Goal: Information Seeking & Learning: Find specific fact

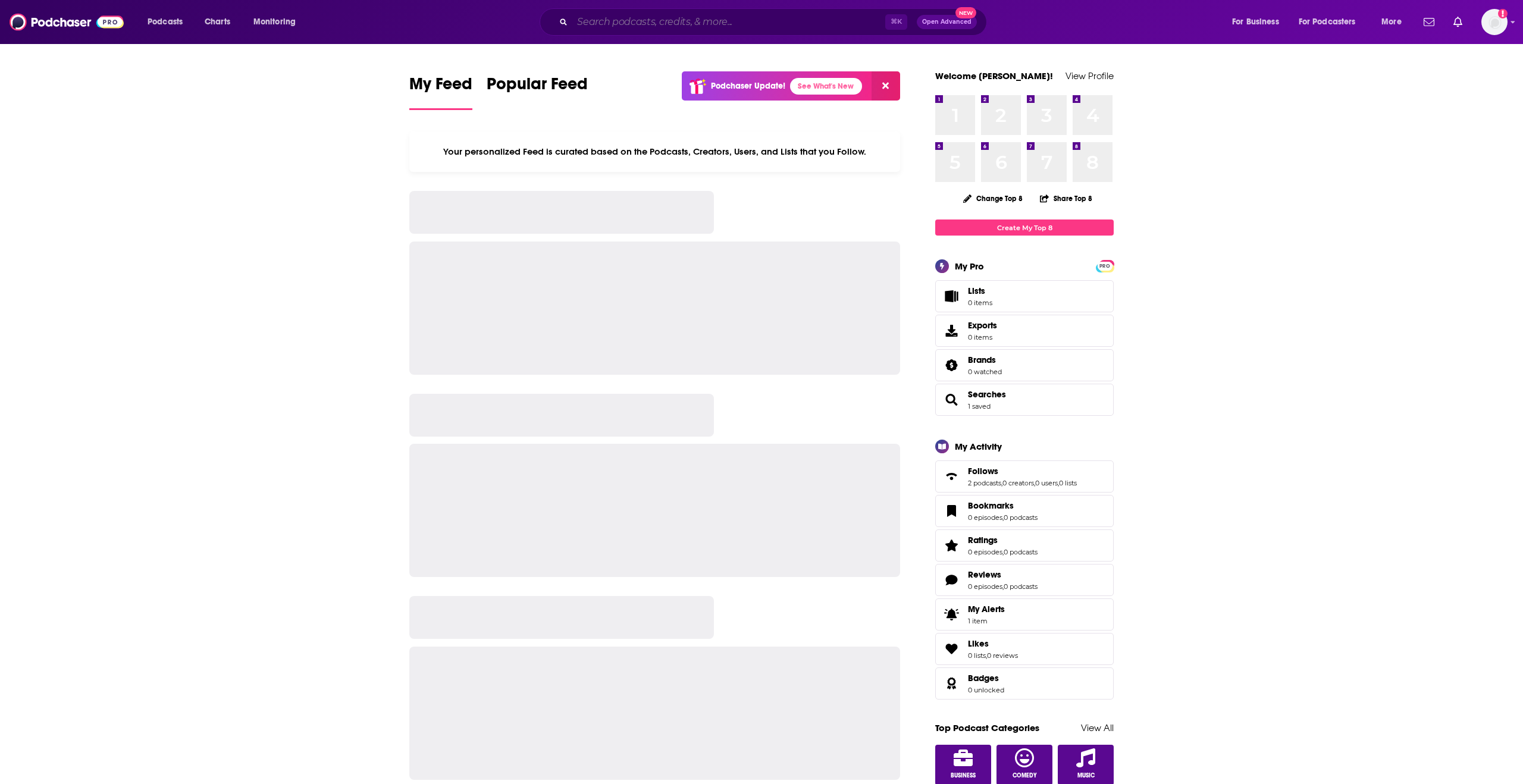
click at [676, 22] on input "Search podcasts, credits, & more..." at bounding box center [728, 22] width 313 height 19
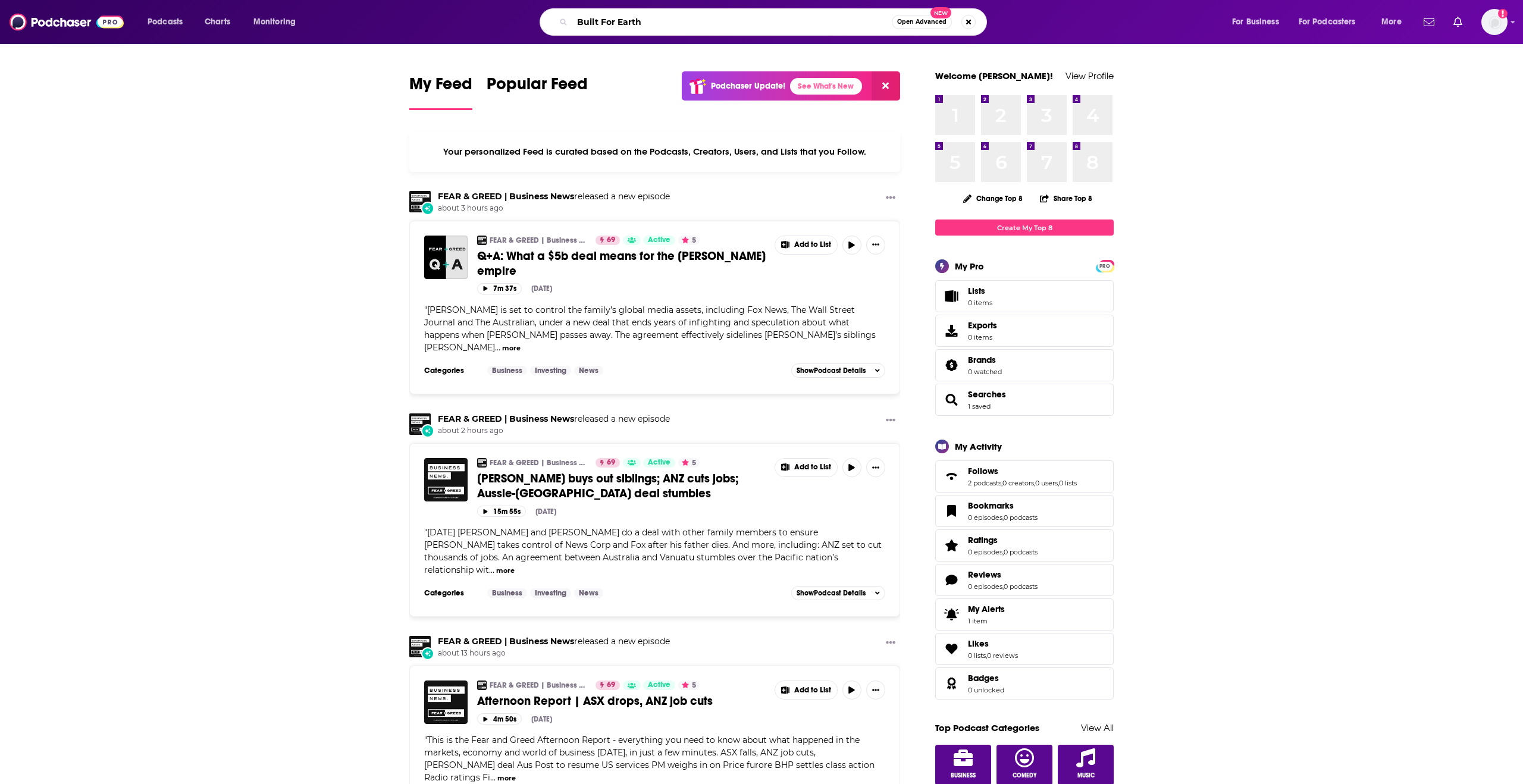
type input "Built For Earth"
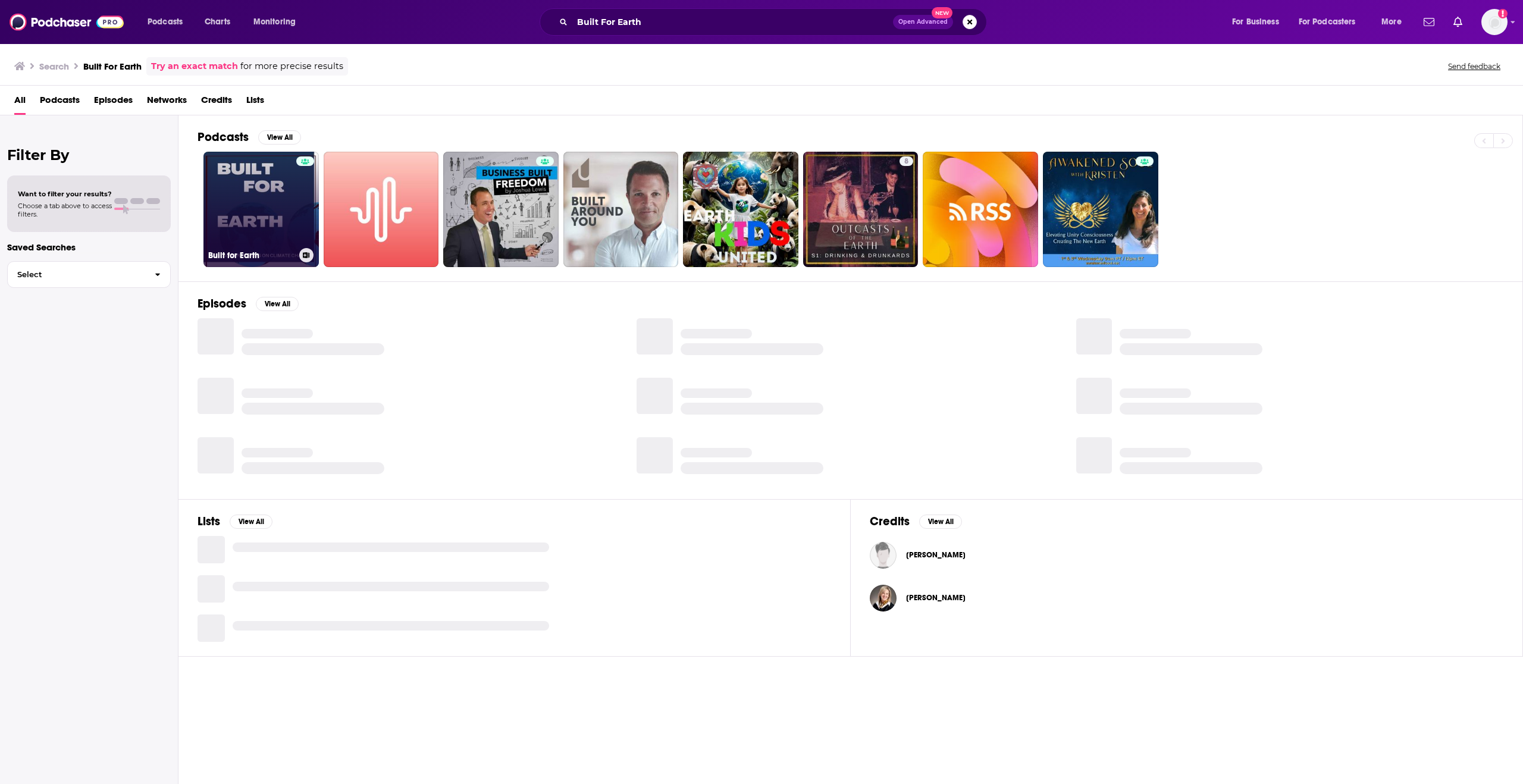
click at [235, 176] on link "Built for Earth" at bounding box center [262, 209] width 116 height 116
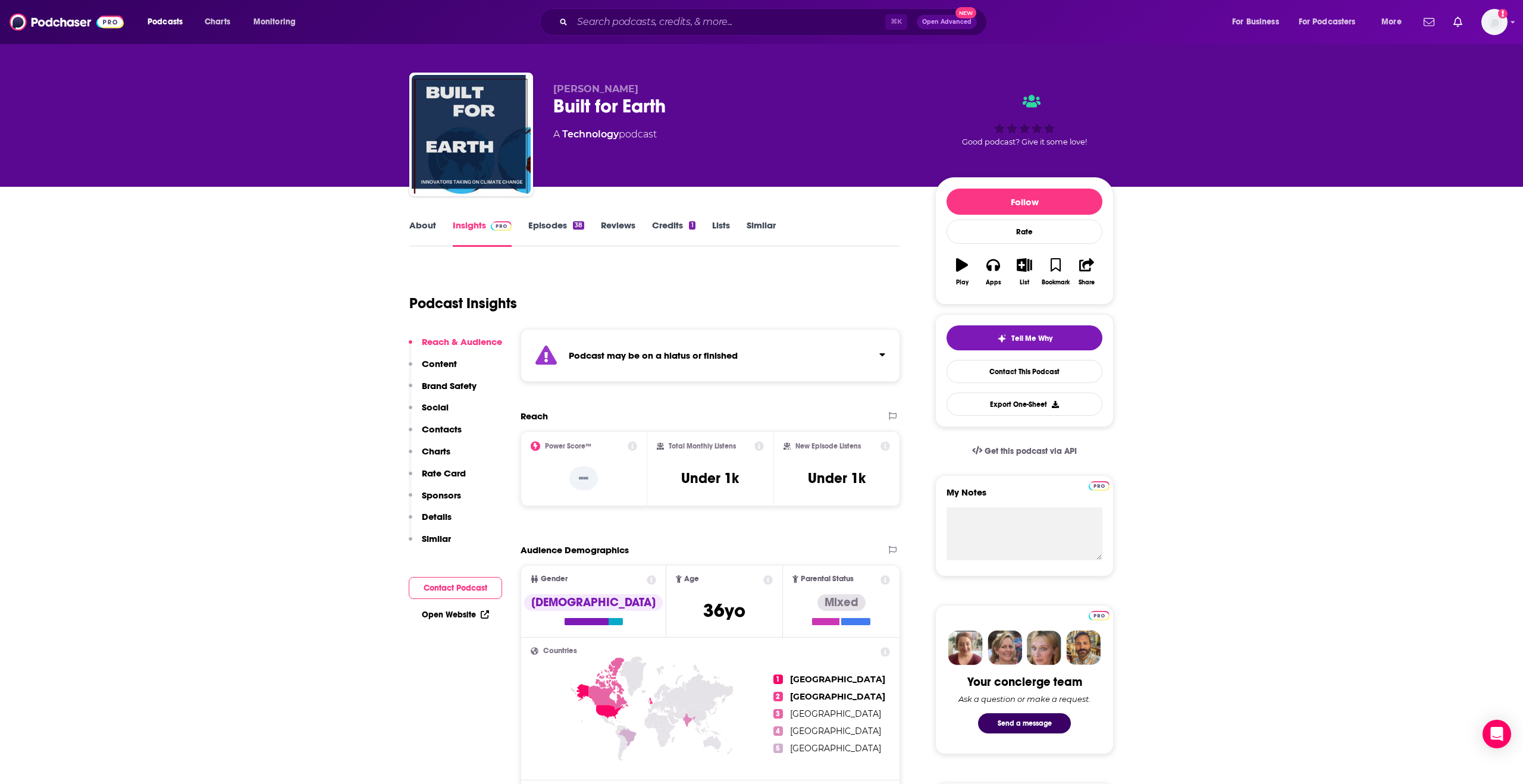
scroll to position [10, 0]
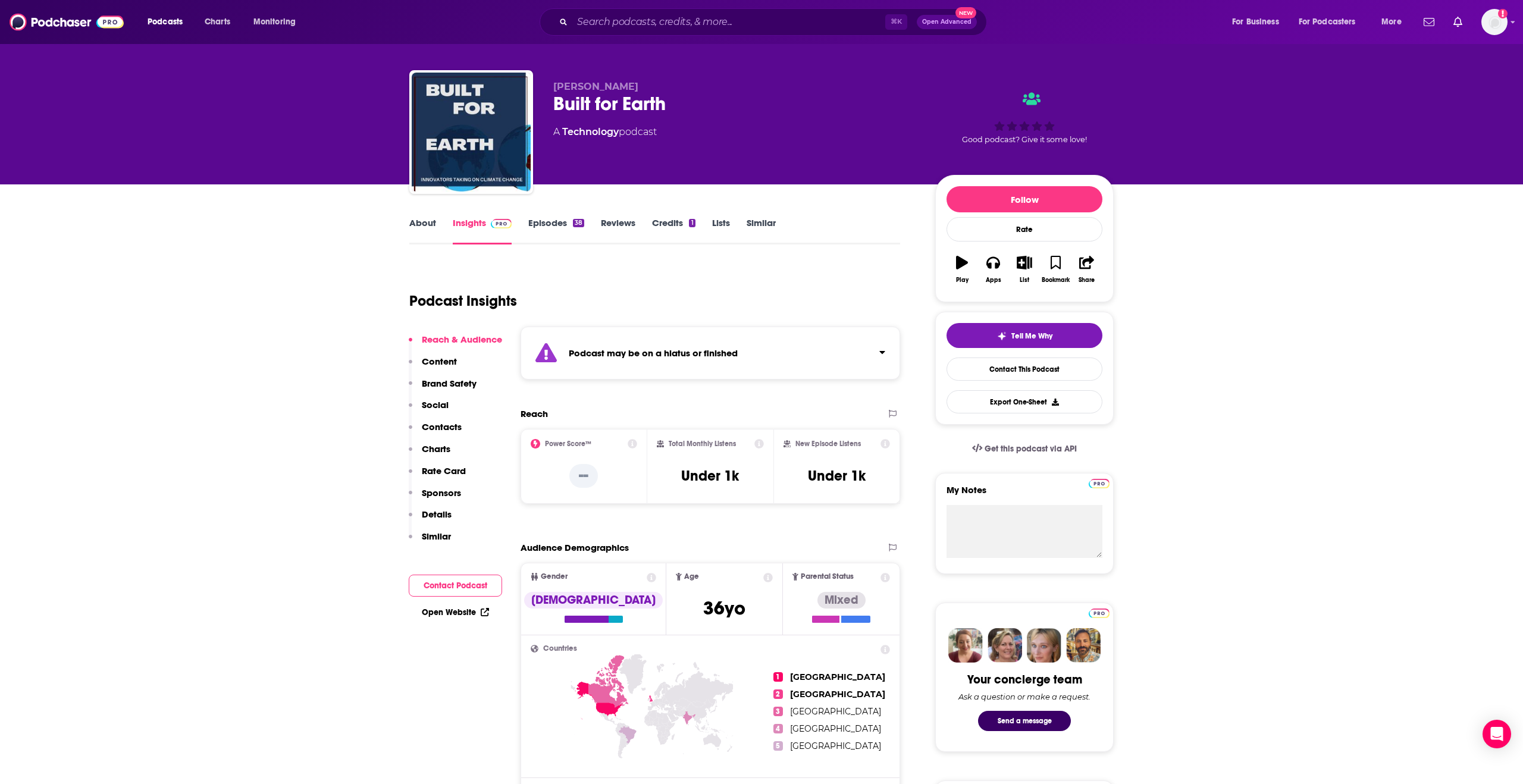
click at [436, 401] on p "Social" at bounding box center [435, 405] width 27 height 11
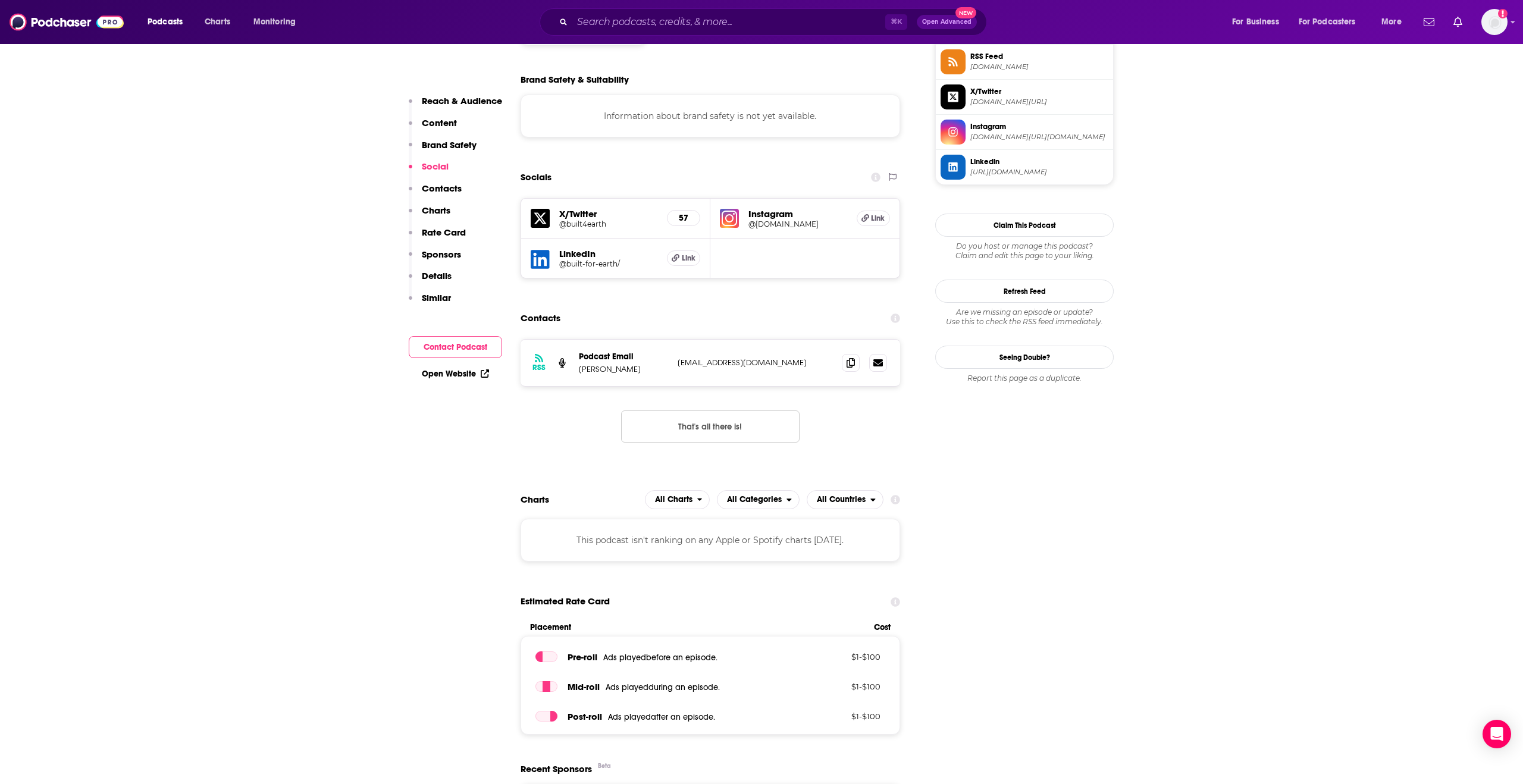
scroll to position [906, 0]
click at [771, 219] on h5 "@[DOMAIN_NAME]" at bounding box center [797, 223] width 98 height 9
